Goal: Information Seeking & Learning: Learn about a topic

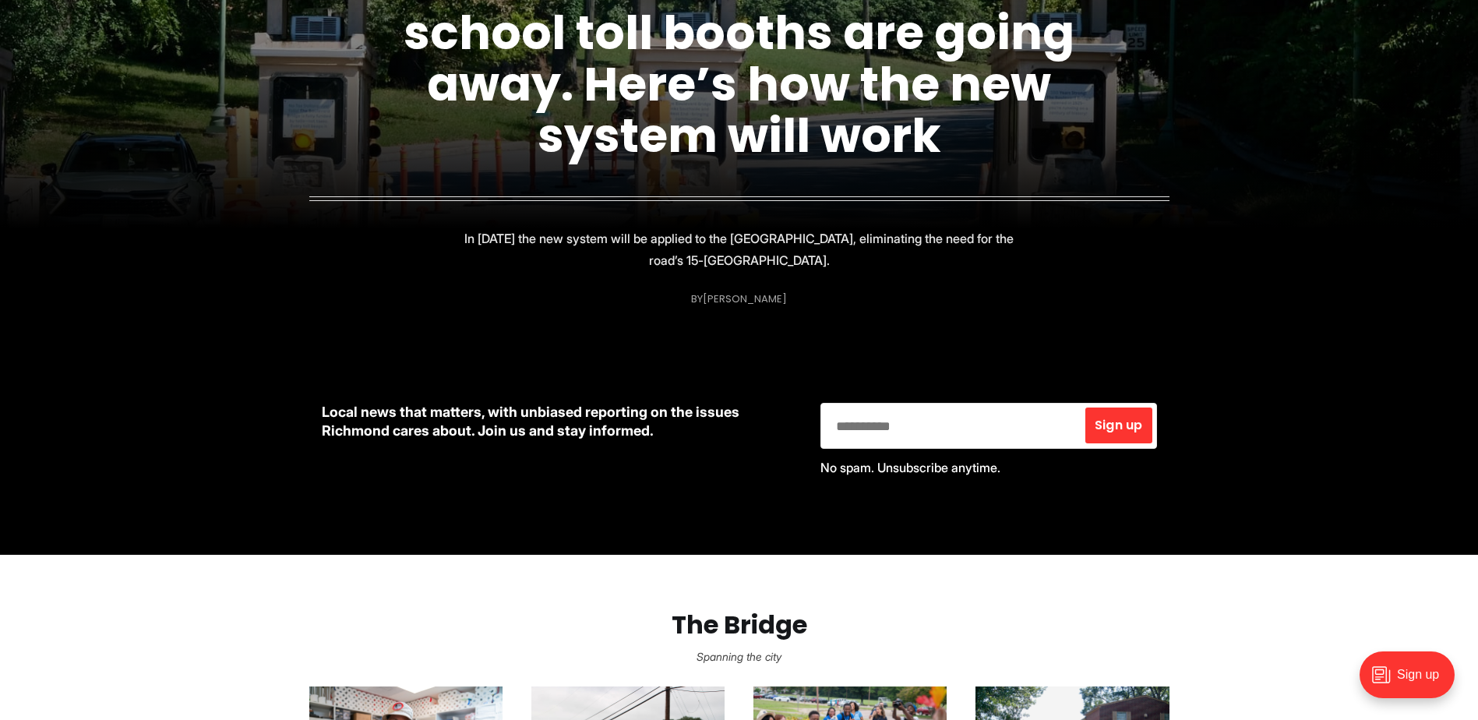
scroll to position [234, 0]
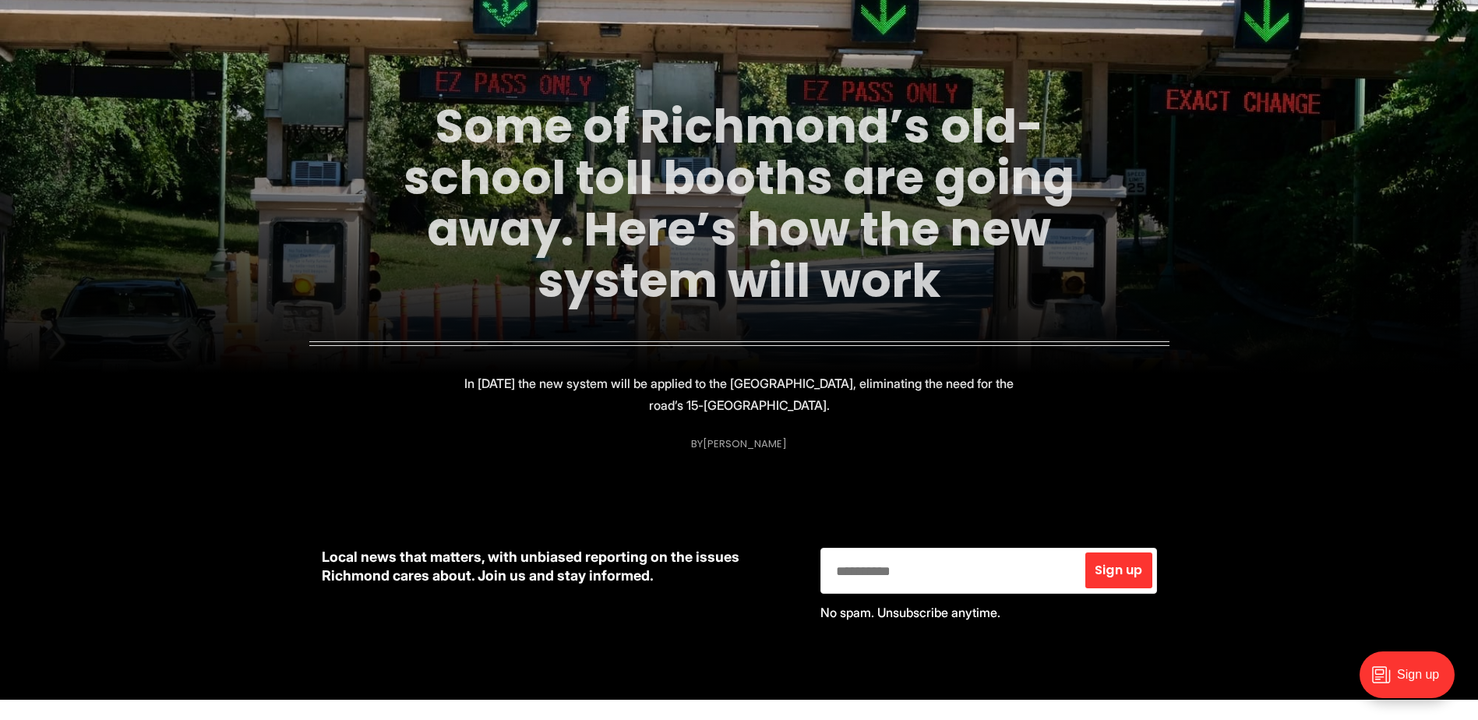
click at [662, 220] on link "Some of Richmond’s old-school toll booths are going away. Here’s how the new sy…" at bounding box center [739, 203] width 671 height 220
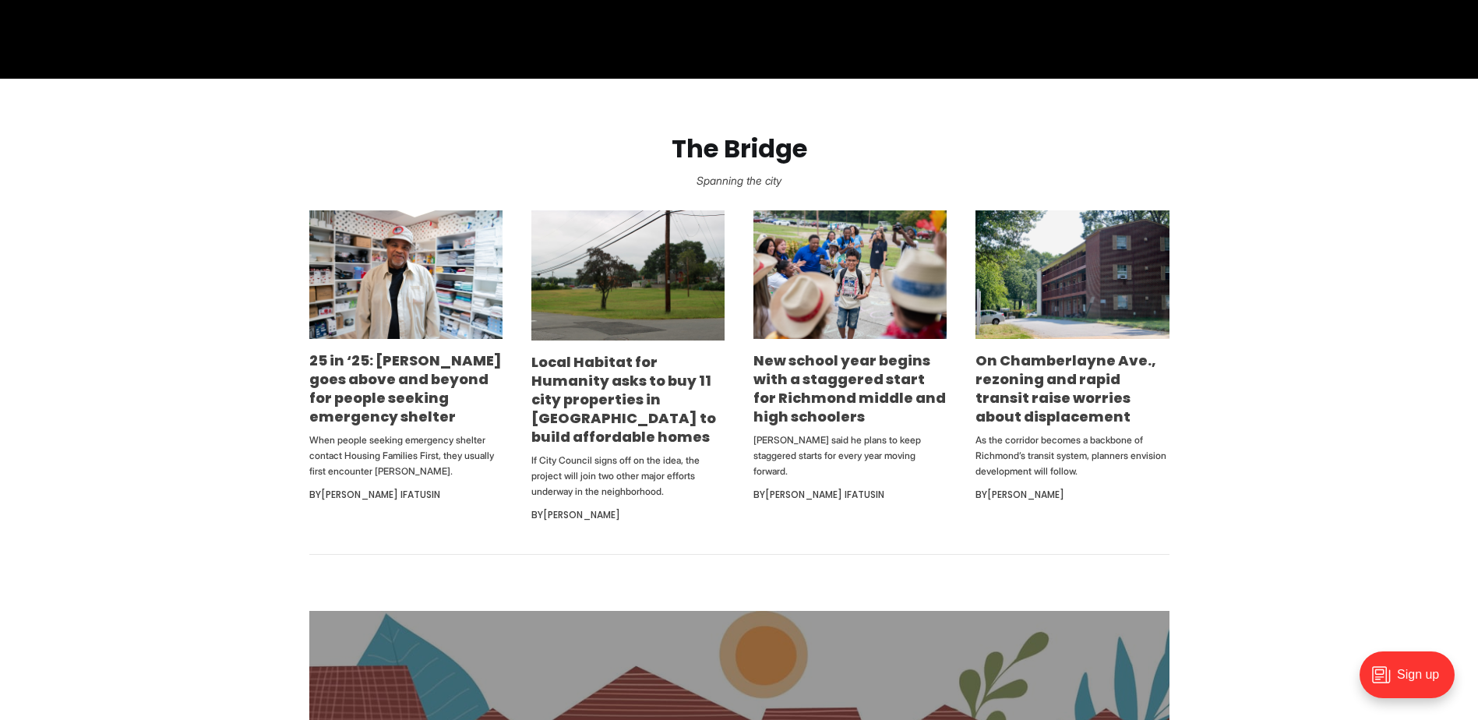
scroll to position [857, 0]
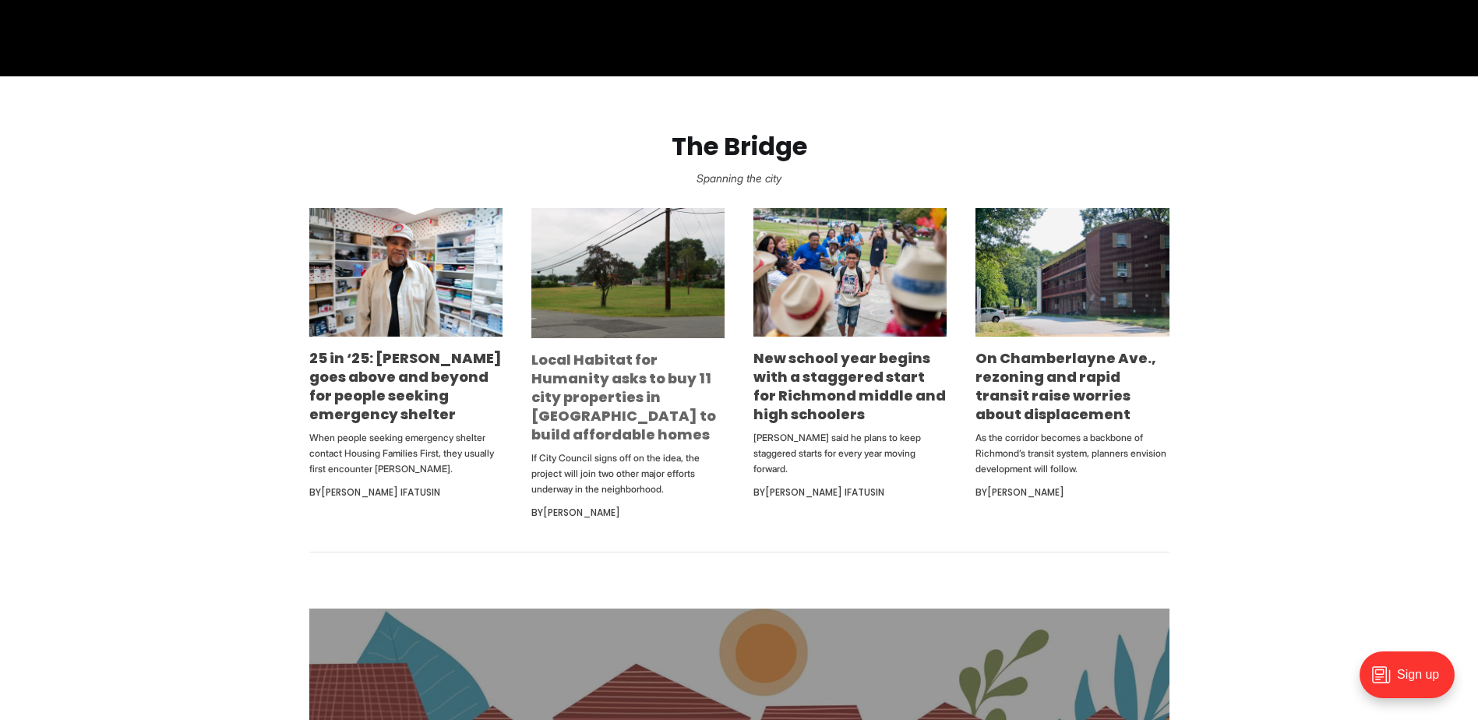
click at [560, 392] on link "Local Habitat for Humanity asks to buy 11 city properties in [GEOGRAPHIC_DATA] …" at bounding box center [623, 397] width 185 height 94
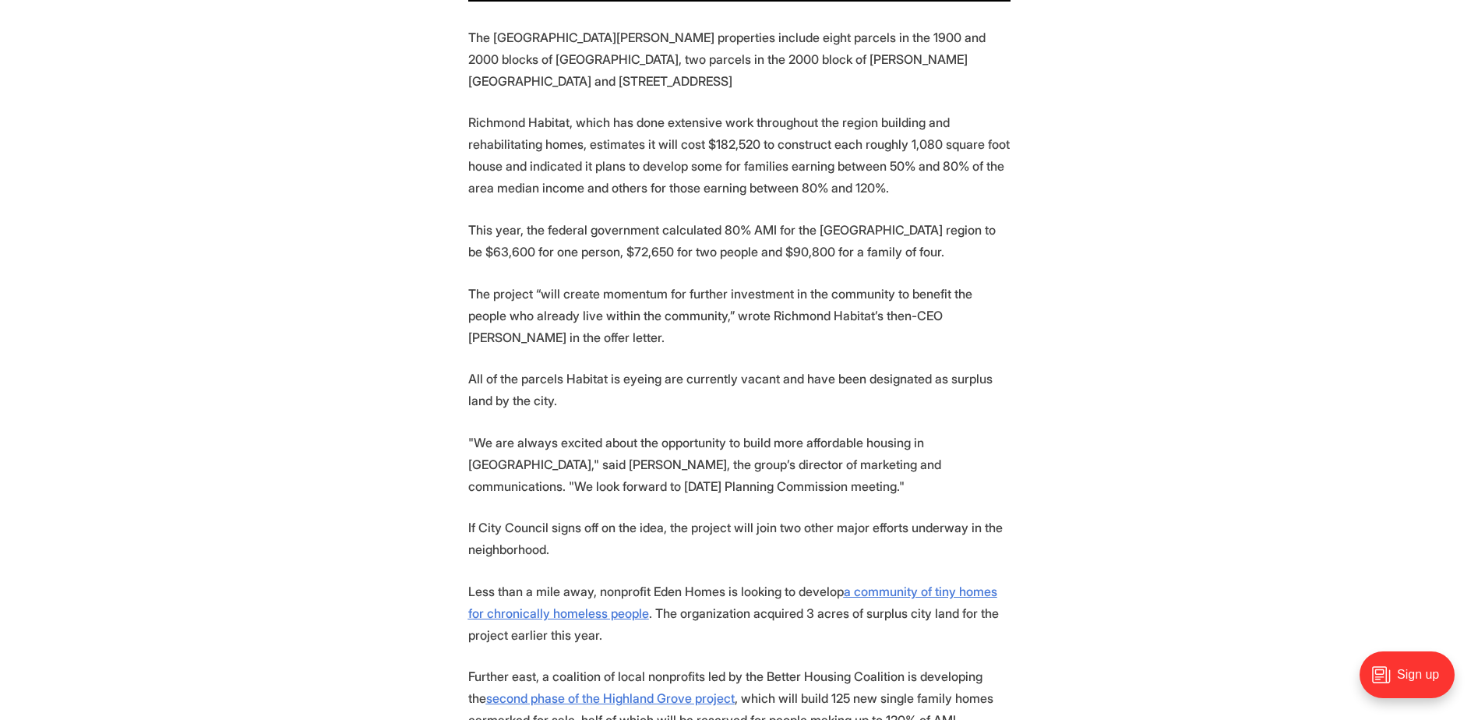
scroll to position [1325, 0]
